Goal: Task Accomplishment & Management: Use online tool/utility

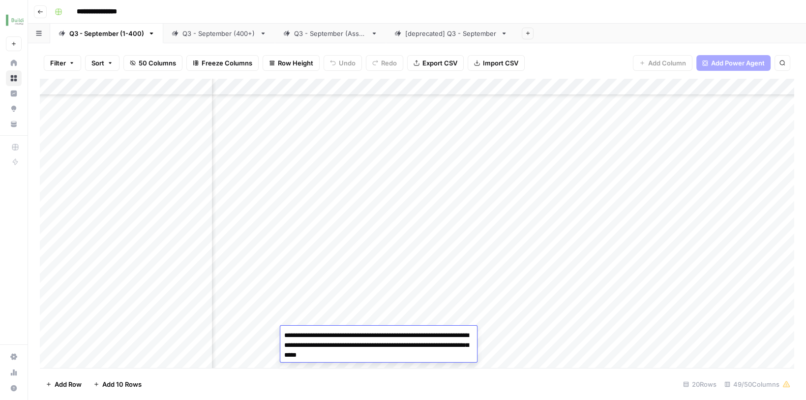
scroll to position [251, 1648]
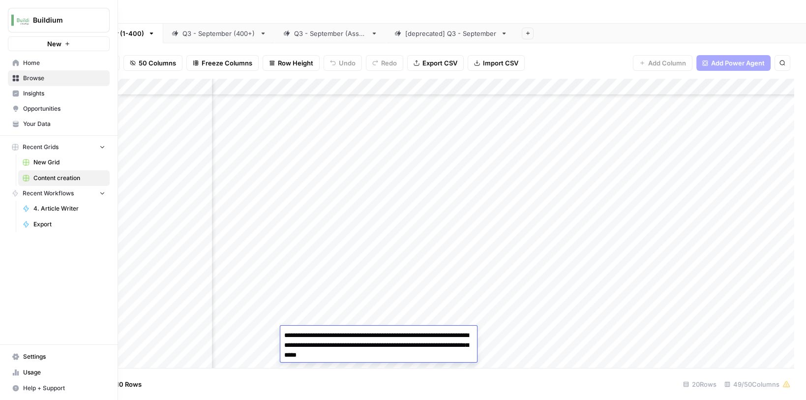
click at [33, 110] on span "Opportunities" at bounding box center [64, 108] width 82 height 9
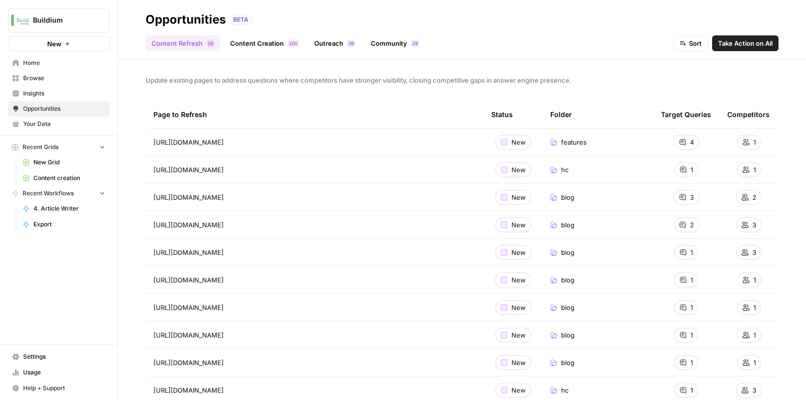
click at [272, 45] on link "Content Creation 0 0 1" at bounding box center [264, 43] width 80 height 16
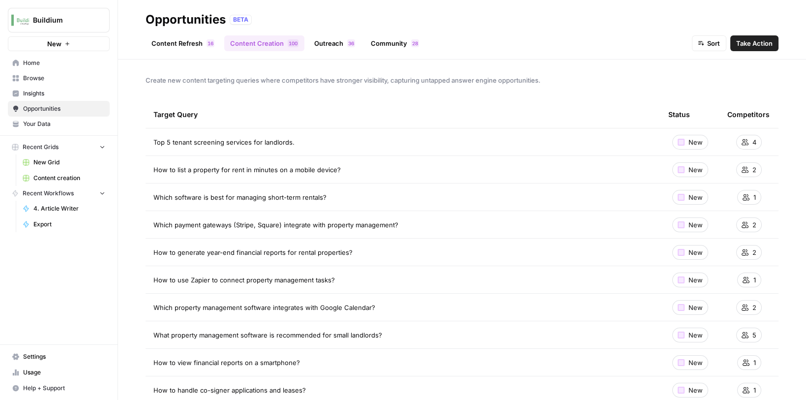
click at [747, 45] on span "Take Action" at bounding box center [754, 43] width 36 height 10
click at [179, 40] on link "Content Refresh 6 1" at bounding box center [183, 43] width 75 height 16
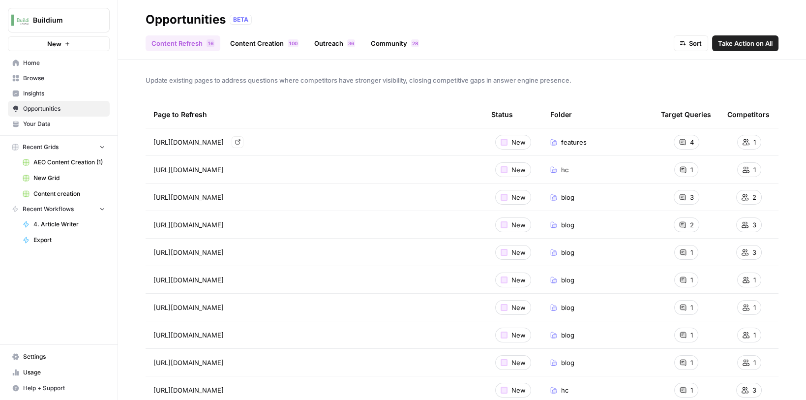
click at [390, 149] on td "[URL][DOMAIN_NAME] Go to page" at bounding box center [315, 141] width 338 height 27
click at [384, 143] on div "[URL][DOMAIN_NAME] Go to page" at bounding box center [314, 142] width 322 height 12
click at [224, 140] on span "[URL][DOMAIN_NAME]" at bounding box center [188, 142] width 70 height 10
click at [240, 142] on icon "Go to page https://www.buildium.com/features/tenant-background-checks/" at bounding box center [237, 141] width 5 height 5
click at [719, 44] on span "Take Action on All" at bounding box center [745, 43] width 55 height 10
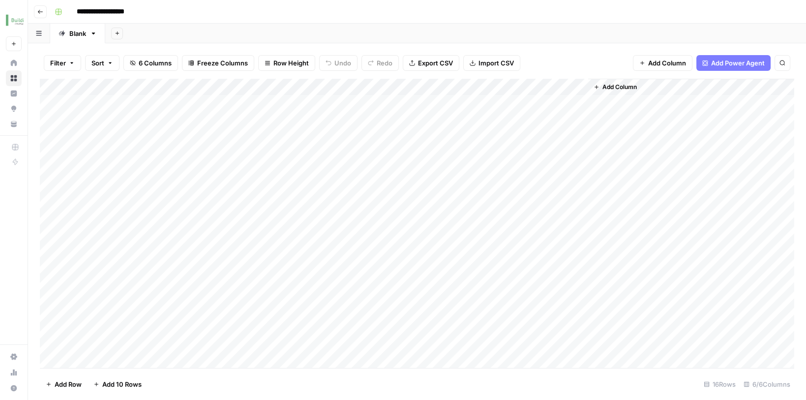
click at [365, 97] on div "Add Column" at bounding box center [417, 225] width 754 height 292
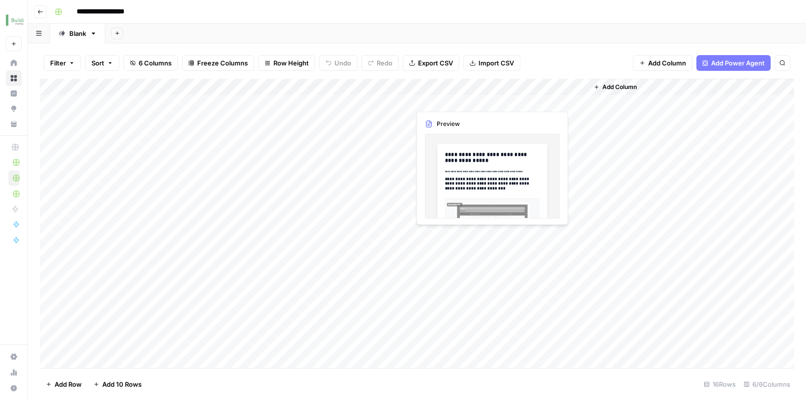
click at [445, 103] on div "Add Column" at bounding box center [417, 225] width 754 height 292
click at [435, 100] on div "Add Column" at bounding box center [417, 225] width 754 height 292
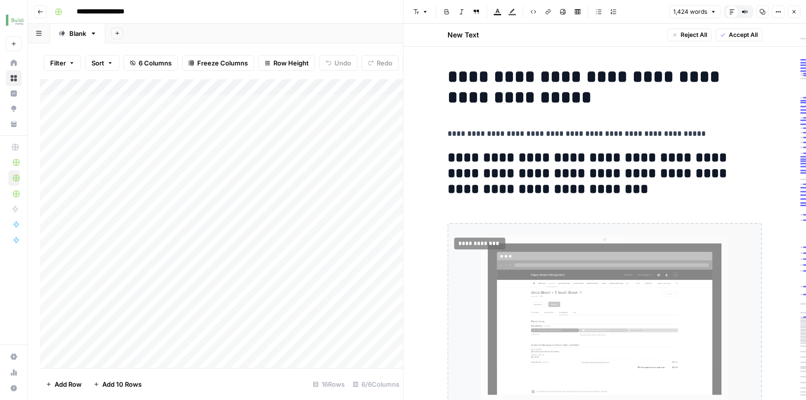
click at [371, 18] on div "**********" at bounding box center [423, 12] width 745 height 16
click at [794, 13] on icon "button" at bounding box center [794, 12] width 6 height 6
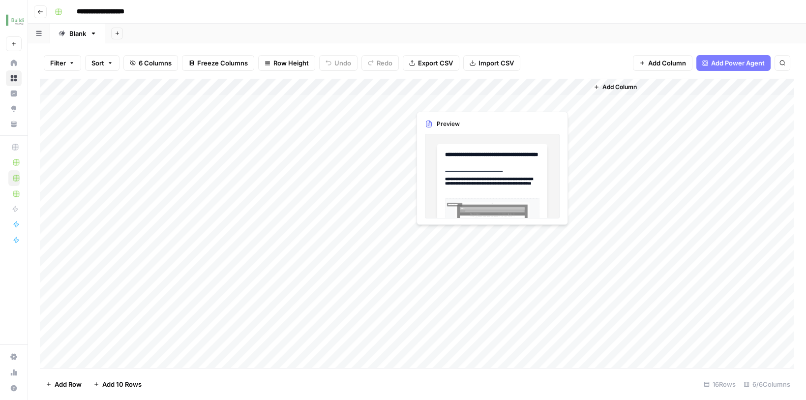
click at [458, 100] on div "Add Column" at bounding box center [417, 225] width 754 height 292
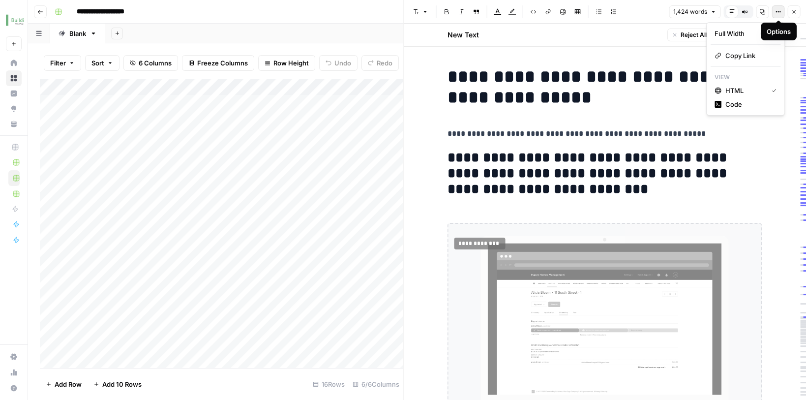
click at [775, 12] on span "Options" at bounding box center [774, 12] width 0 height 0
click at [743, 55] on span "Copy Link" at bounding box center [748, 56] width 47 height 10
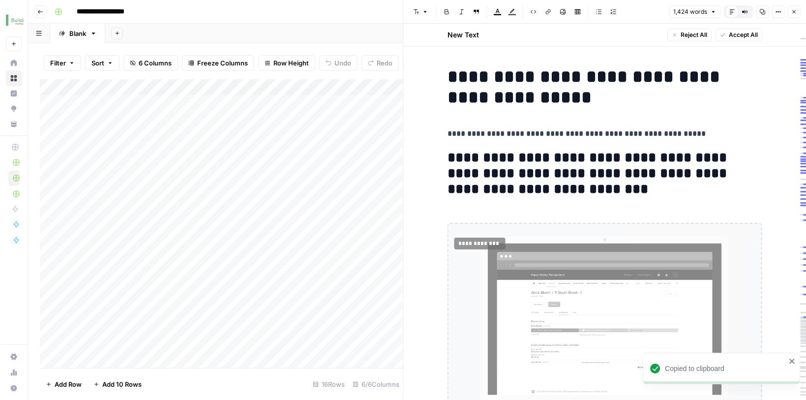
click at [41, 14] on icon "button" at bounding box center [40, 12] width 6 height 6
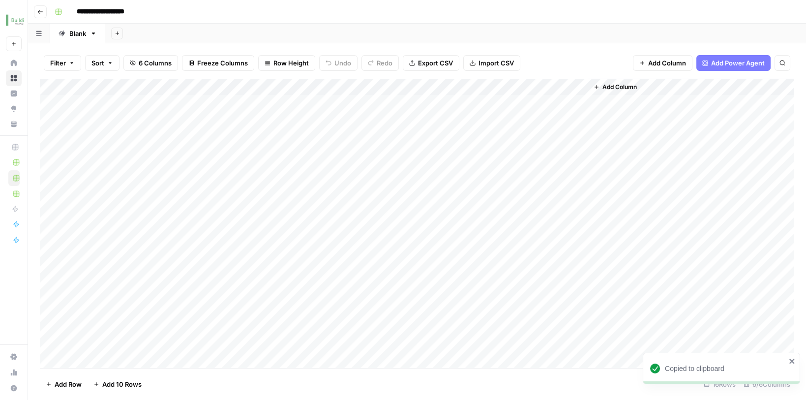
click at [41, 14] on icon "button" at bounding box center [40, 12] width 6 height 6
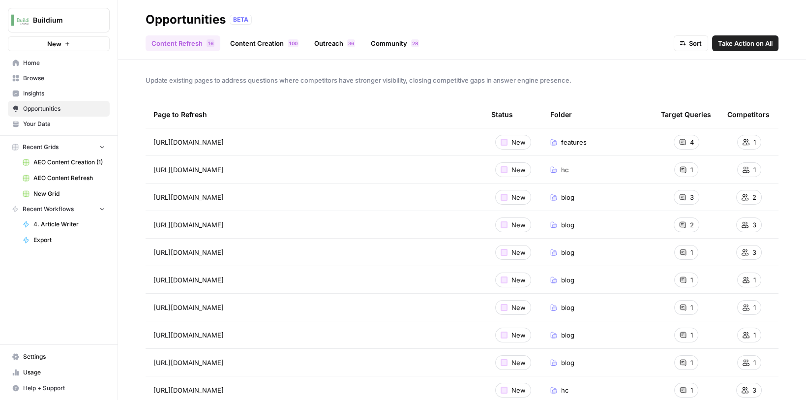
click at [47, 110] on span "Opportunities" at bounding box center [64, 108] width 82 height 9
